Goal: Task Accomplishment & Management: Use online tool/utility

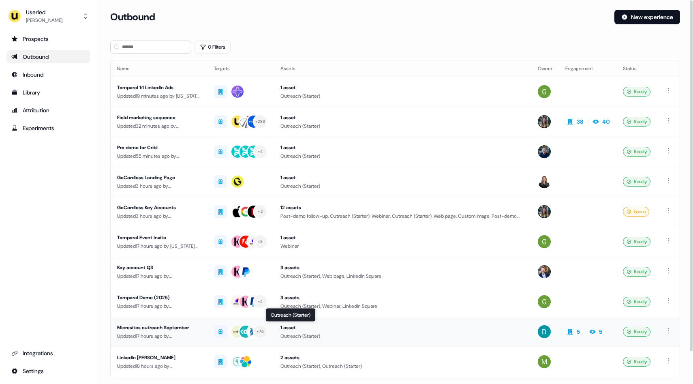
click at [395, 335] on div "Outreach (Starter)" at bounding box center [402, 336] width 244 height 8
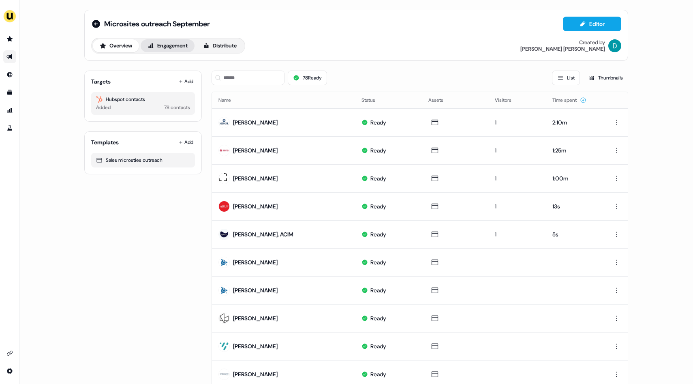
click at [173, 48] on button "Engagement" at bounding box center [168, 45] width 54 height 13
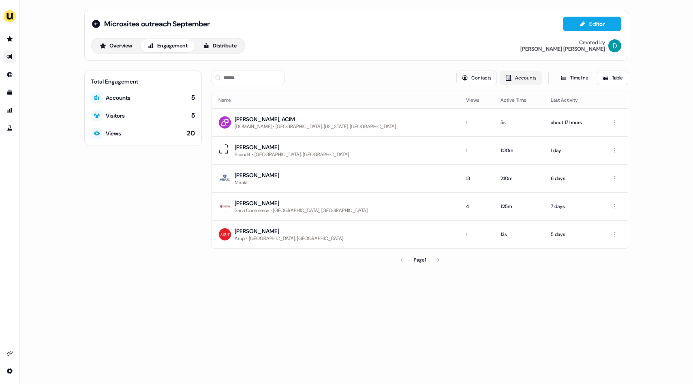
click at [519, 81] on button "Accounts" at bounding box center [521, 77] width 42 height 15
click at [573, 81] on button "Timeline" at bounding box center [574, 77] width 38 height 15
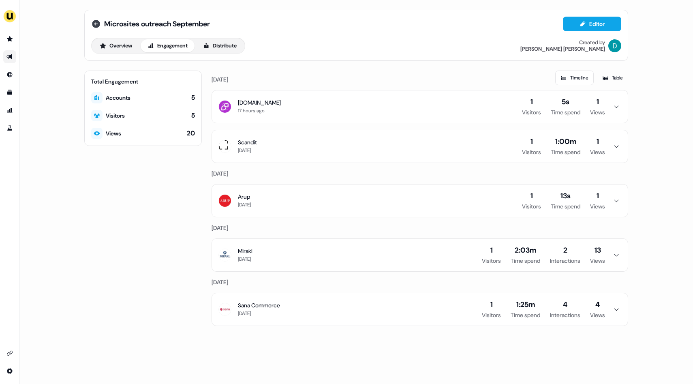
click at [99, 23] on icon at bounding box center [96, 24] width 8 height 8
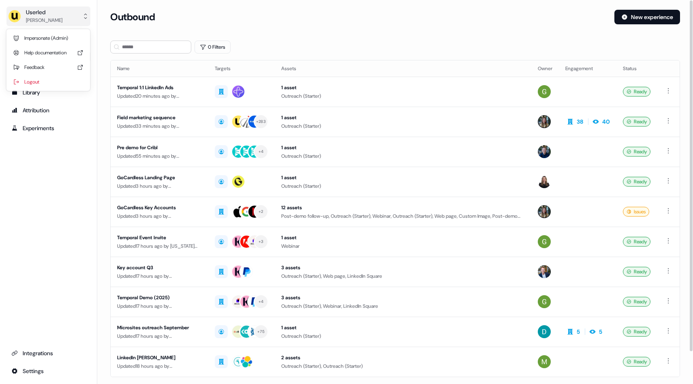
click at [79, 13] on button "Userled [PERSON_NAME]" at bounding box center [48, 15] width 84 height 19
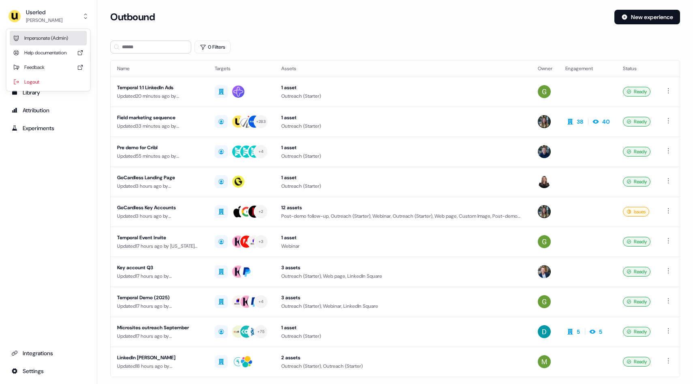
click at [54, 36] on div "Impersonate (Admin)" at bounding box center [48, 38] width 77 height 15
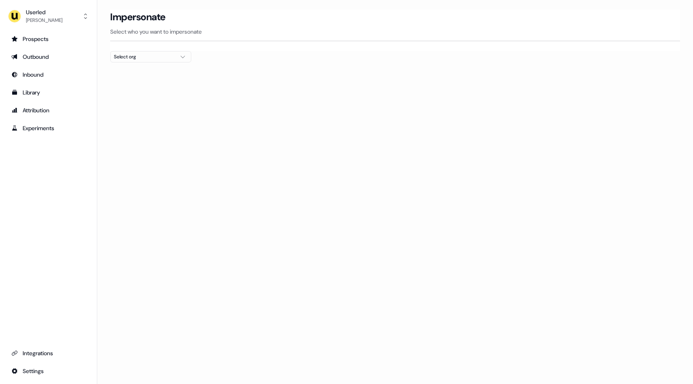
click at [151, 60] on div "Select org" at bounding box center [144, 57] width 61 height 8
type input "****"
click at [127, 88] on div "Canva" at bounding box center [151, 85] width 80 height 13
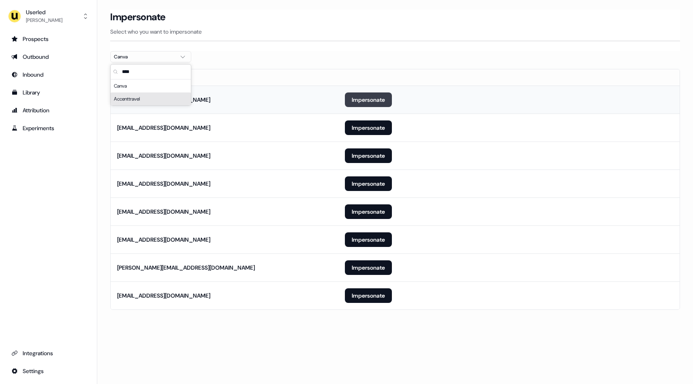
click at [358, 104] on button "Impersonate" at bounding box center [368, 99] width 47 height 15
